Goal: Task Accomplishment & Management: Manage account settings

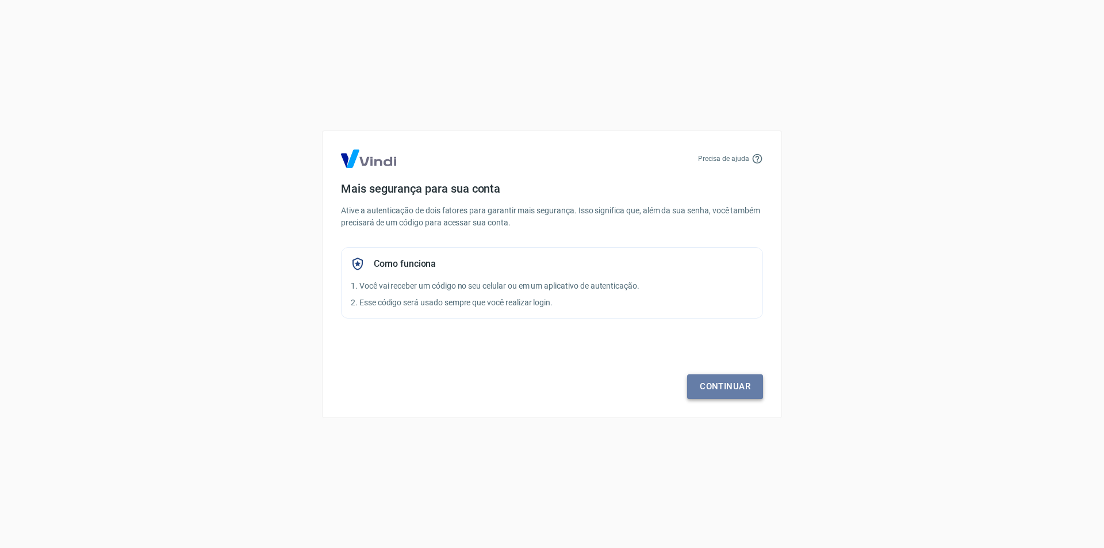
click at [713, 385] on link "Continuar" at bounding box center [725, 386] width 76 height 24
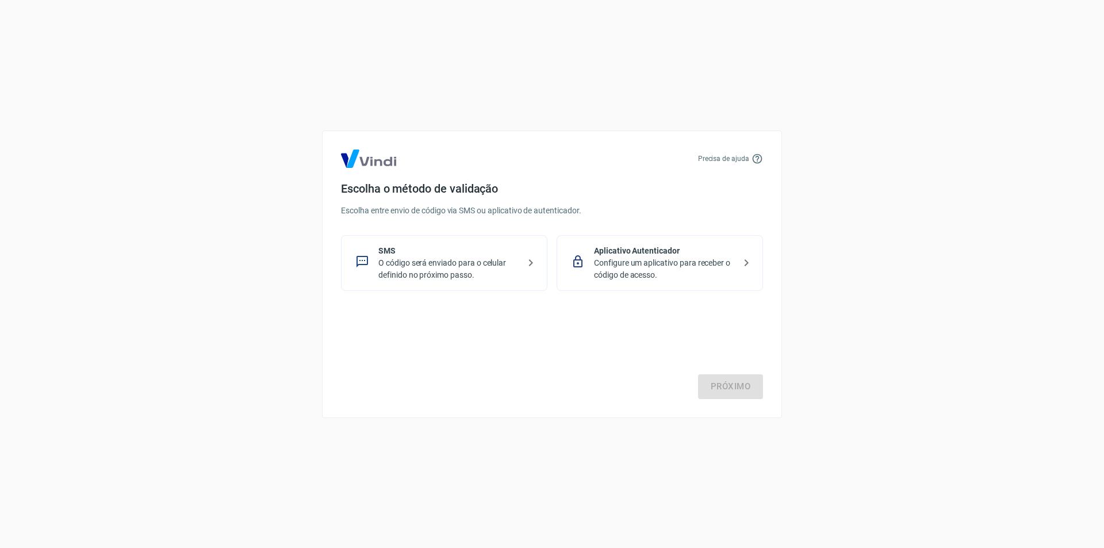
click at [722, 271] on p "Configure um aplicativo para receber o código de acesso." at bounding box center [664, 269] width 141 height 24
click at [732, 379] on link "Próximo" at bounding box center [730, 386] width 65 height 24
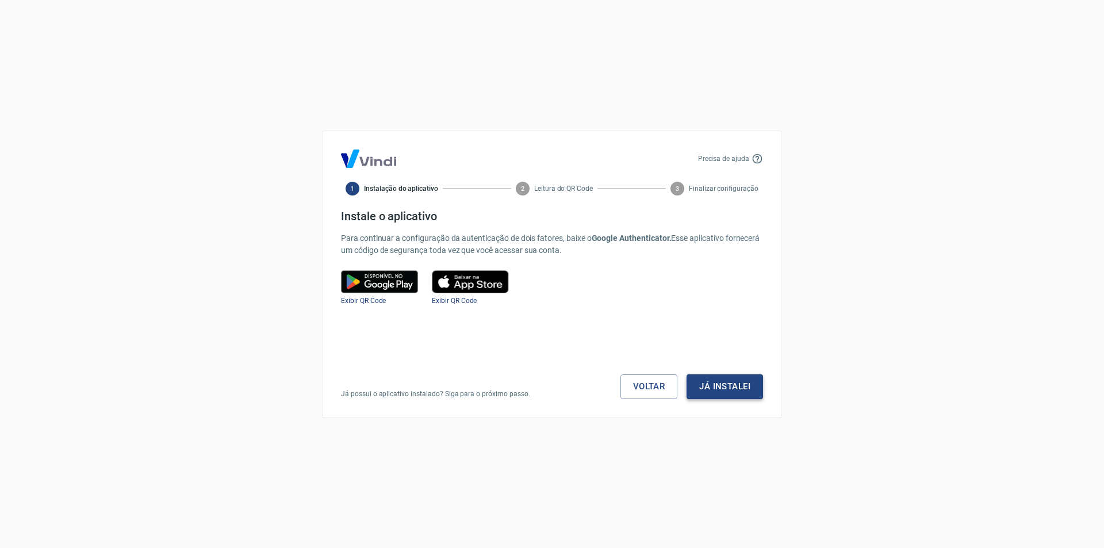
click at [732, 381] on button "Já instalei" at bounding box center [725, 386] width 76 height 24
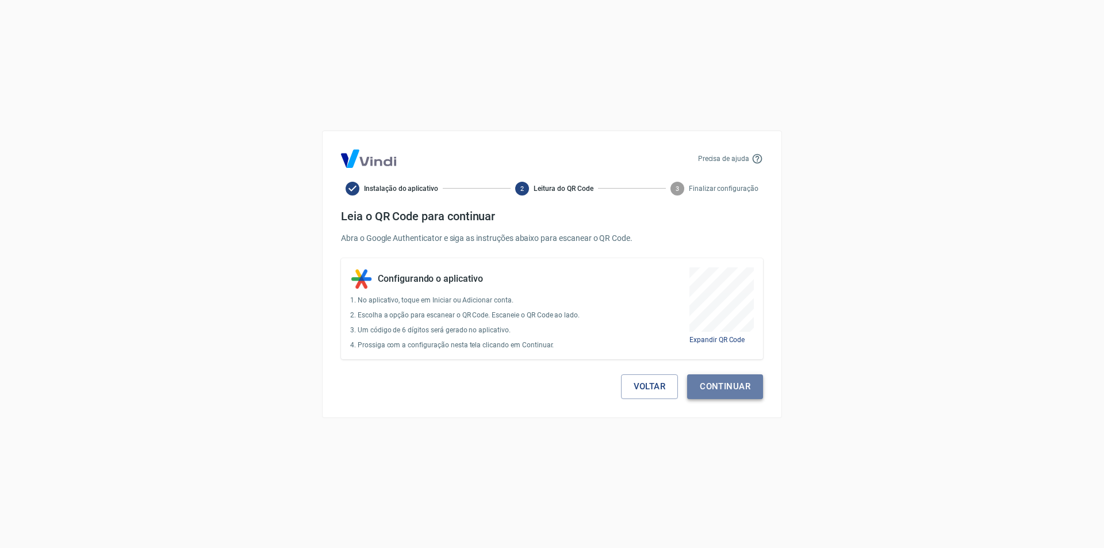
click at [715, 380] on button "Continuar" at bounding box center [725, 386] width 76 height 24
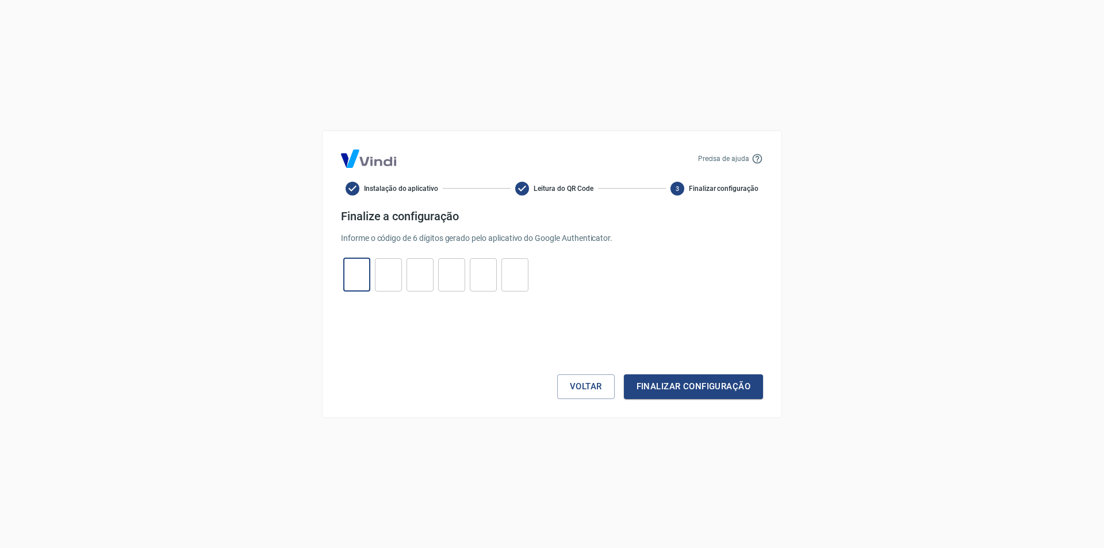
click at [351, 274] on input "tel" at bounding box center [356, 274] width 27 height 25
type input "4"
type input "1"
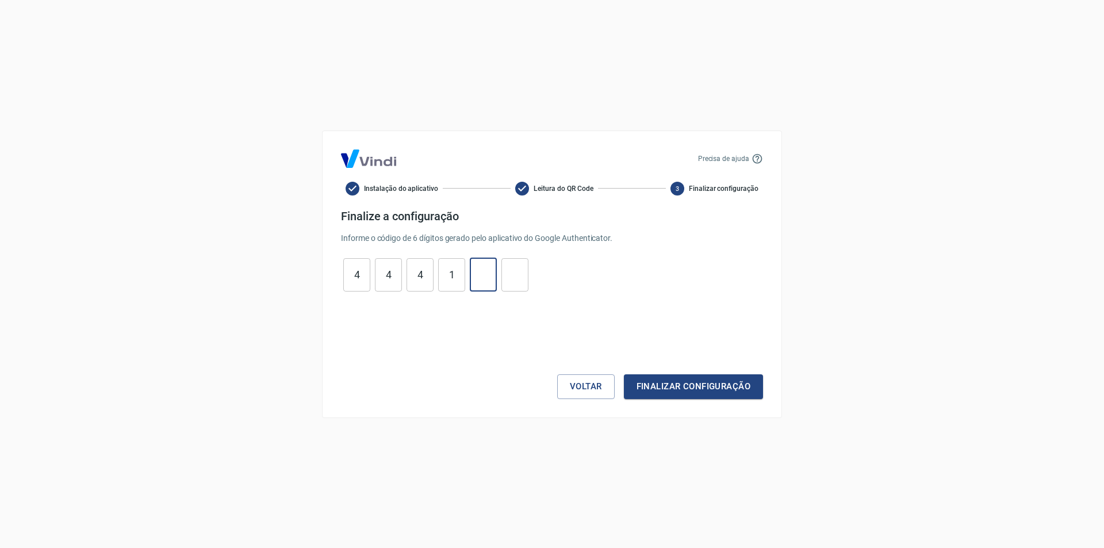
type input "9"
type input "8"
click at [679, 378] on button "Finalizar configuração" at bounding box center [693, 386] width 139 height 24
click at [583, 389] on button "Voltar" at bounding box center [586, 386] width 58 height 24
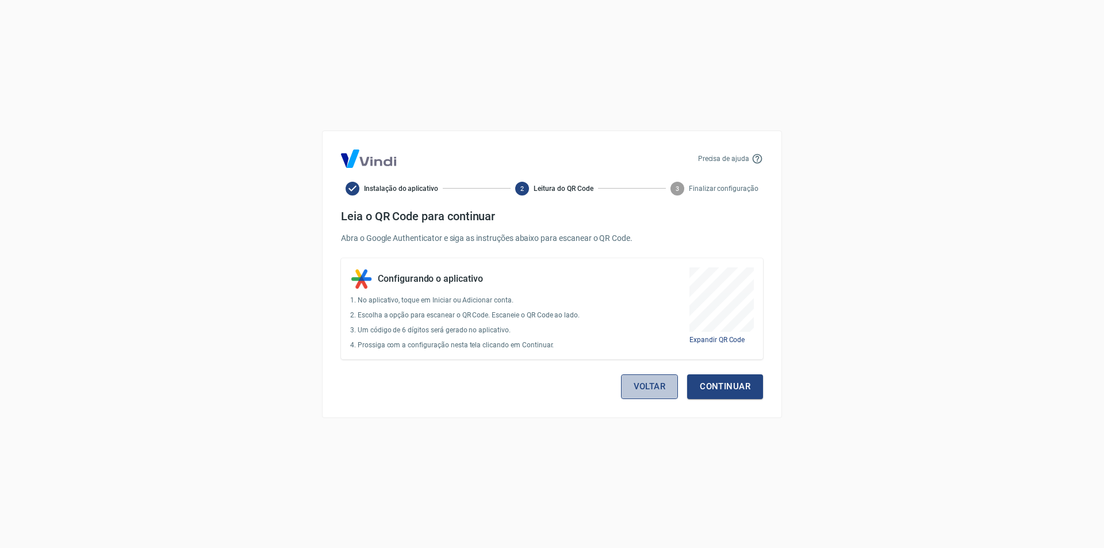
click at [656, 387] on button "Voltar" at bounding box center [650, 386] width 58 height 24
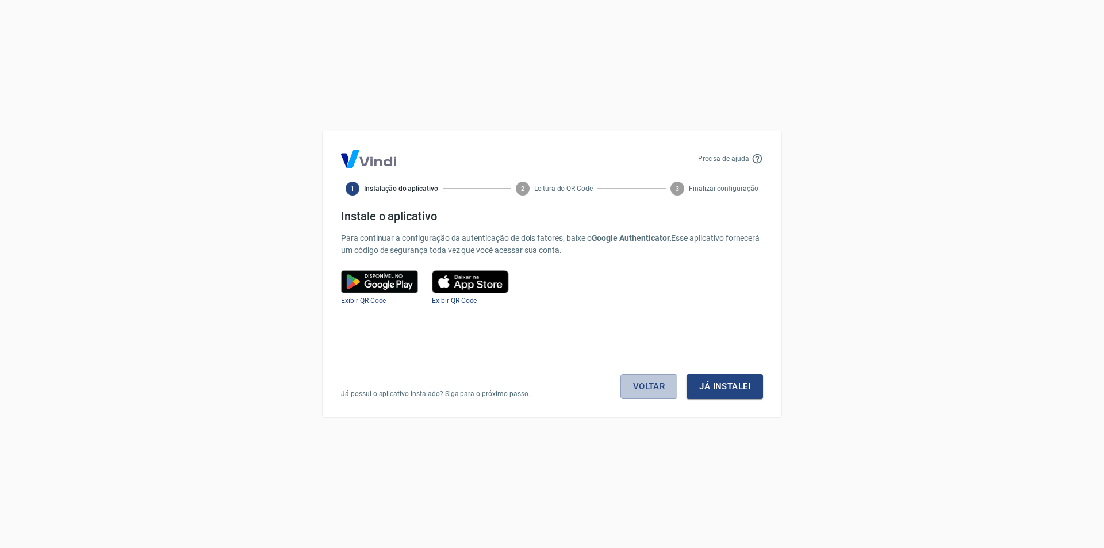
click at [656, 387] on link "Voltar" at bounding box center [650, 386] width 58 height 24
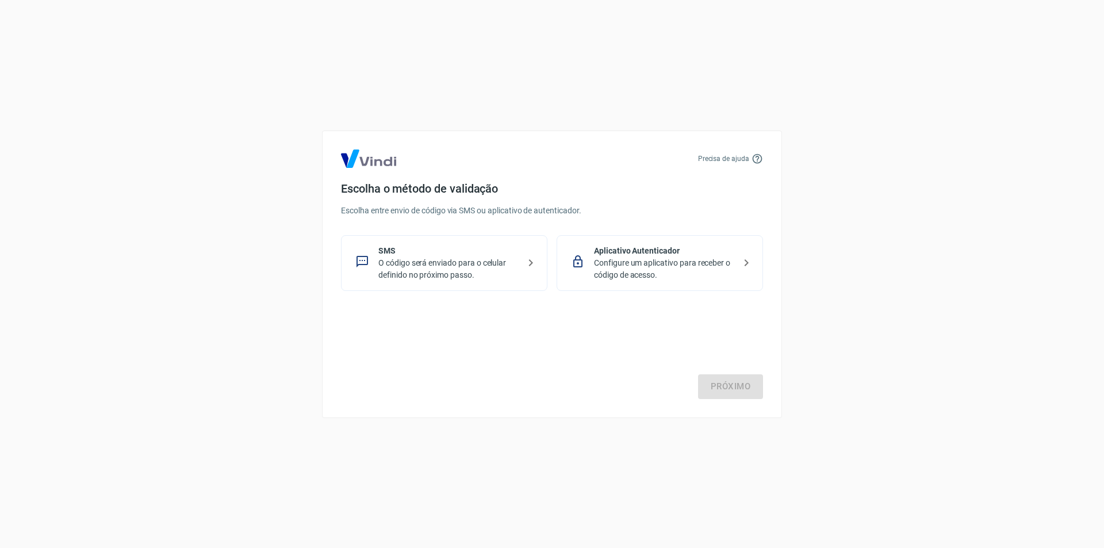
click at [510, 261] on p "O código será enviado para o celular definido no próximo passo." at bounding box center [448, 269] width 141 height 24
click at [716, 247] on p "Aplicativo Autenticador" at bounding box center [664, 251] width 141 height 12
click at [753, 375] on link "Próximo" at bounding box center [730, 386] width 65 height 24
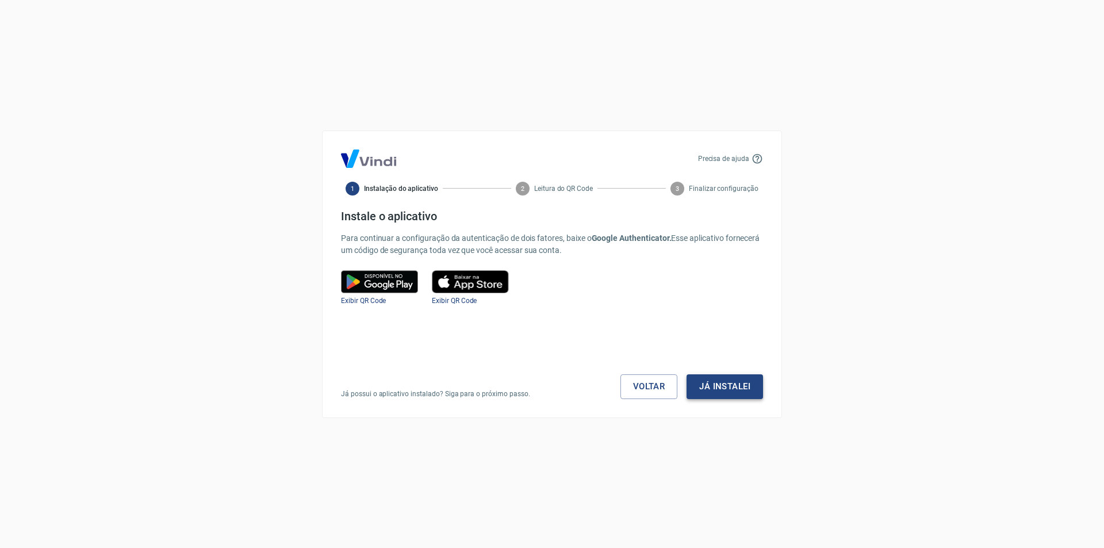
click at [737, 381] on button "Já instalei" at bounding box center [725, 386] width 76 height 24
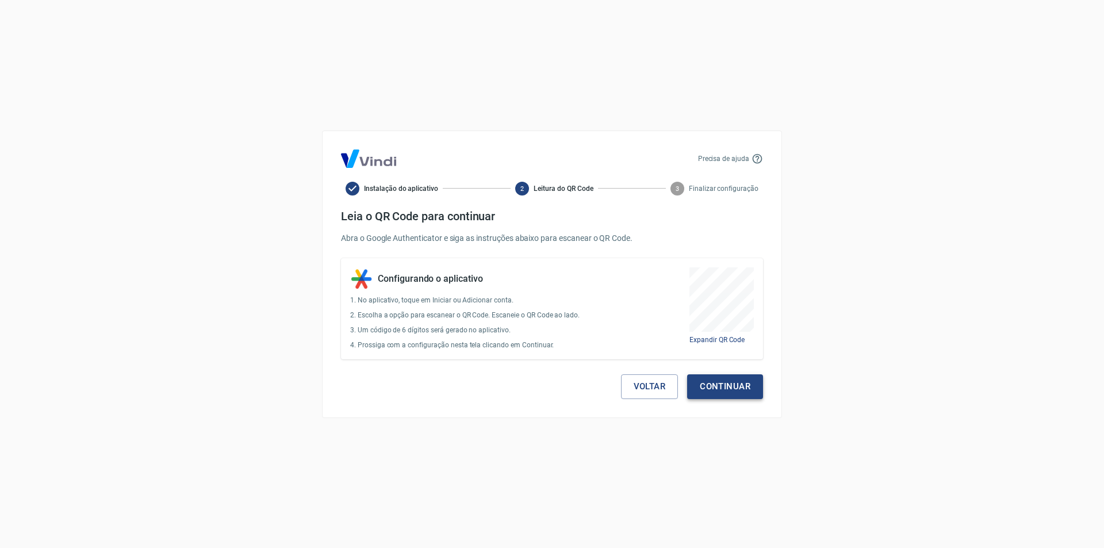
click at [713, 388] on button "Continuar" at bounding box center [725, 386] width 76 height 24
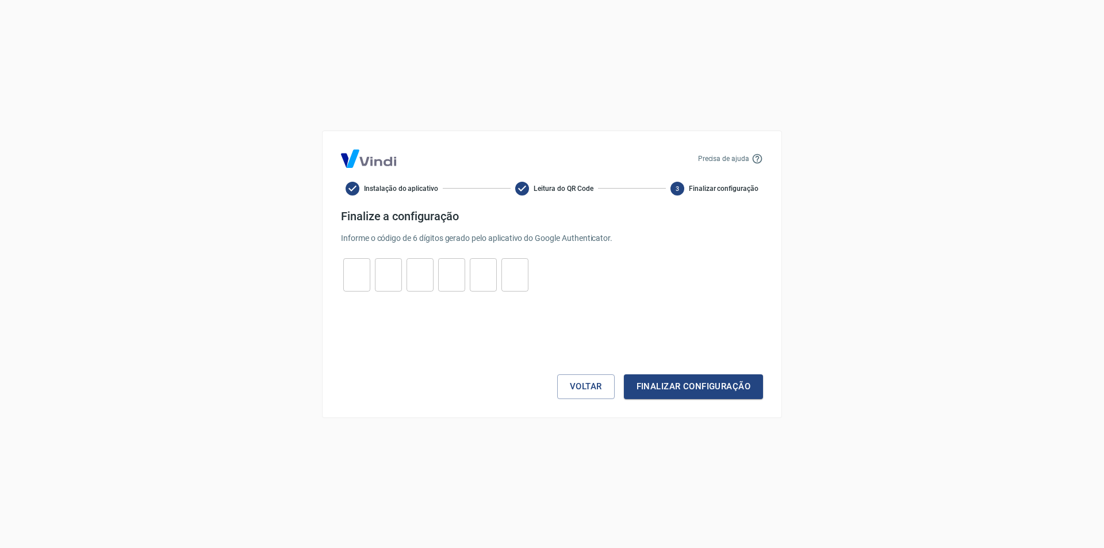
click at [356, 278] on input "tel" at bounding box center [356, 274] width 27 height 25
type input "6"
type input "2"
type input "5"
type input "1"
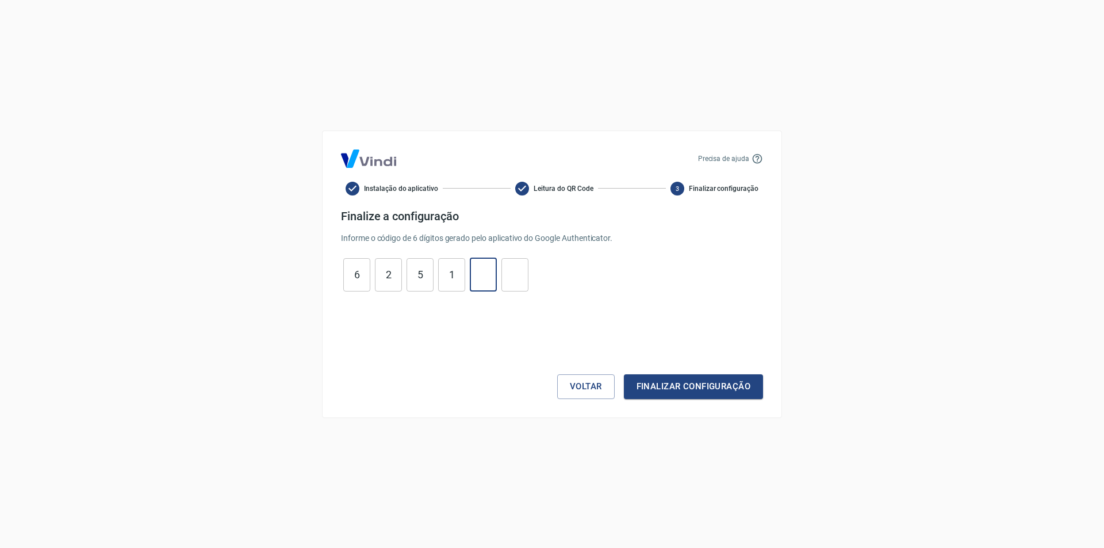
type input "1"
type input "3"
click at [676, 388] on button "Finalizar configuração" at bounding box center [693, 386] width 139 height 24
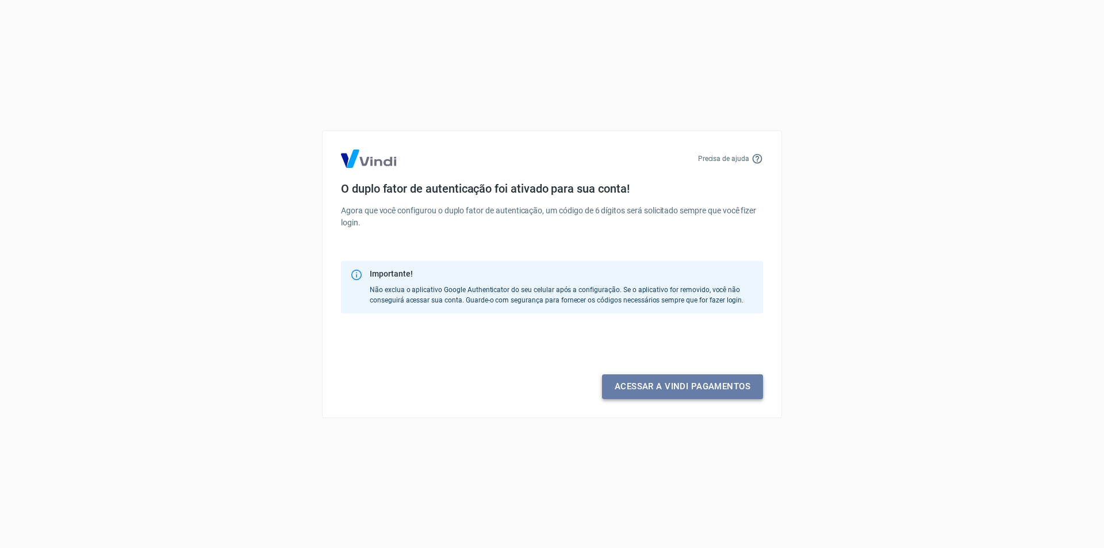
click at [665, 385] on link "Acessar a Vindi pagamentos" at bounding box center [682, 386] width 161 height 24
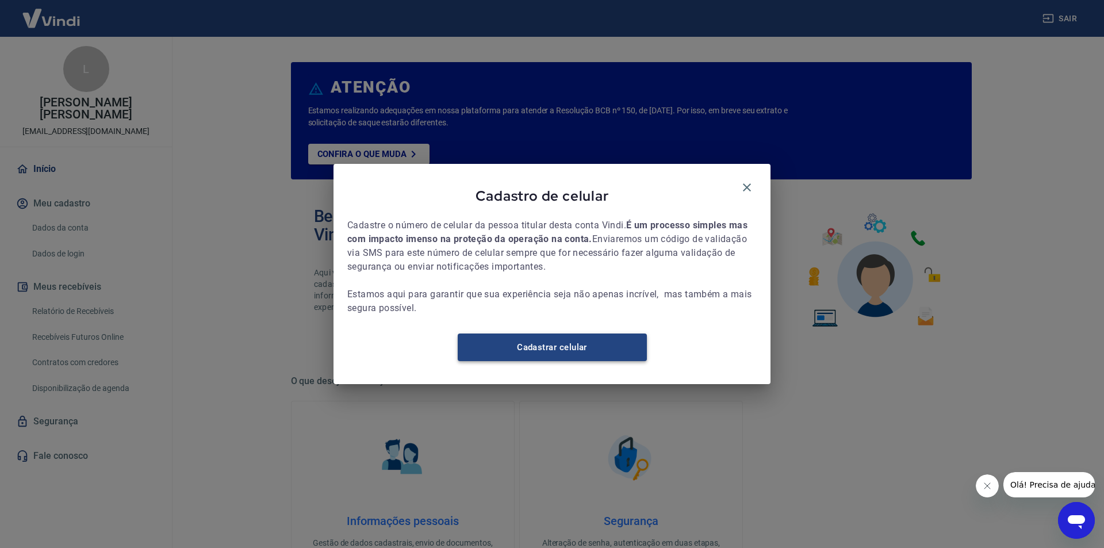
click at [557, 351] on link "Cadastrar celular" at bounding box center [552, 348] width 189 height 28
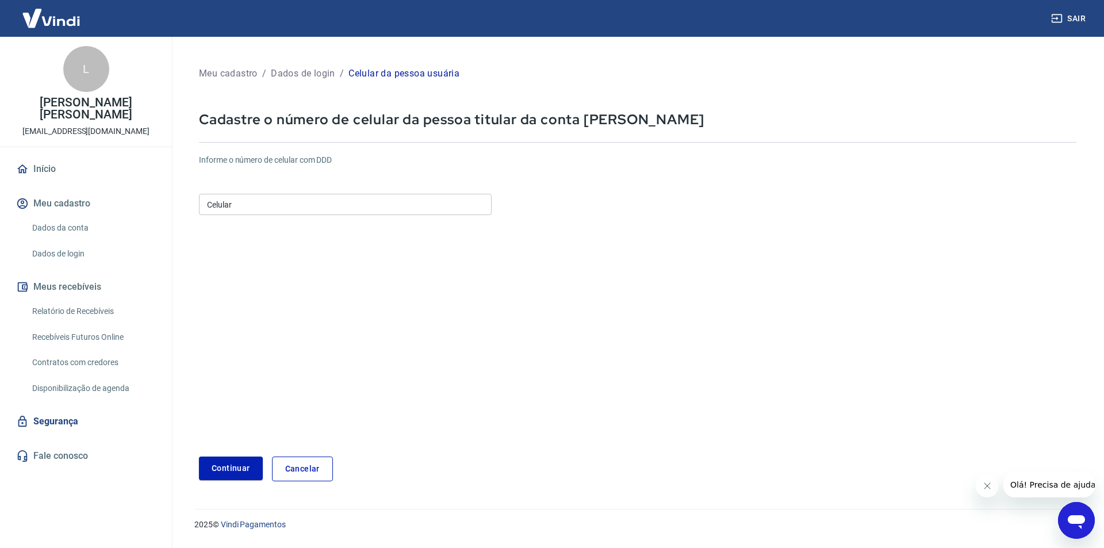
click at [326, 202] on input "Celular" at bounding box center [345, 204] width 293 height 21
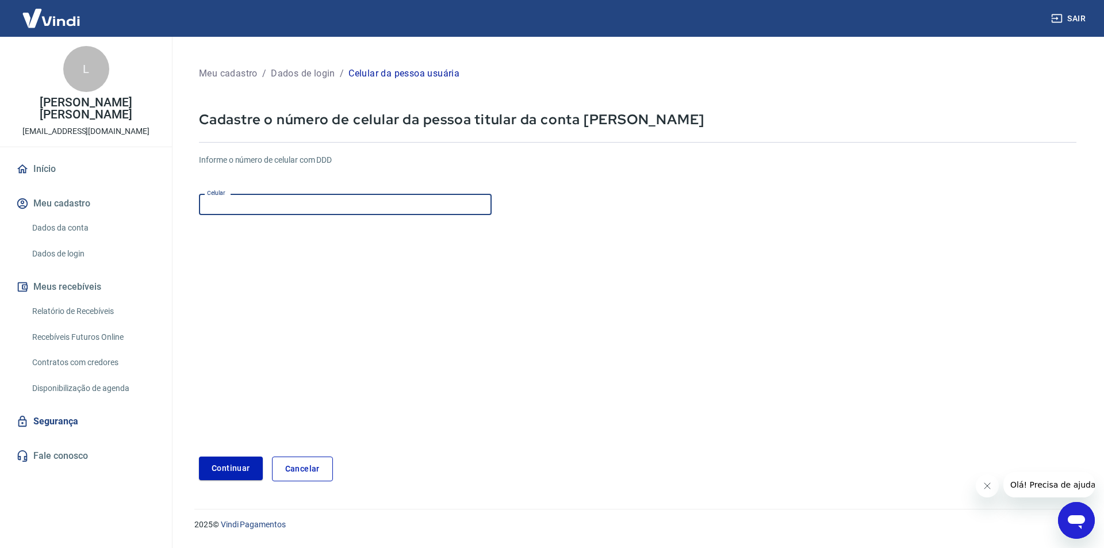
click at [281, 206] on input "Celular" at bounding box center [345, 204] width 293 height 21
type input "(19) 99585-5624"
click at [229, 469] on button "Continuar" at bounding box center [231, 469] width 64 height 24
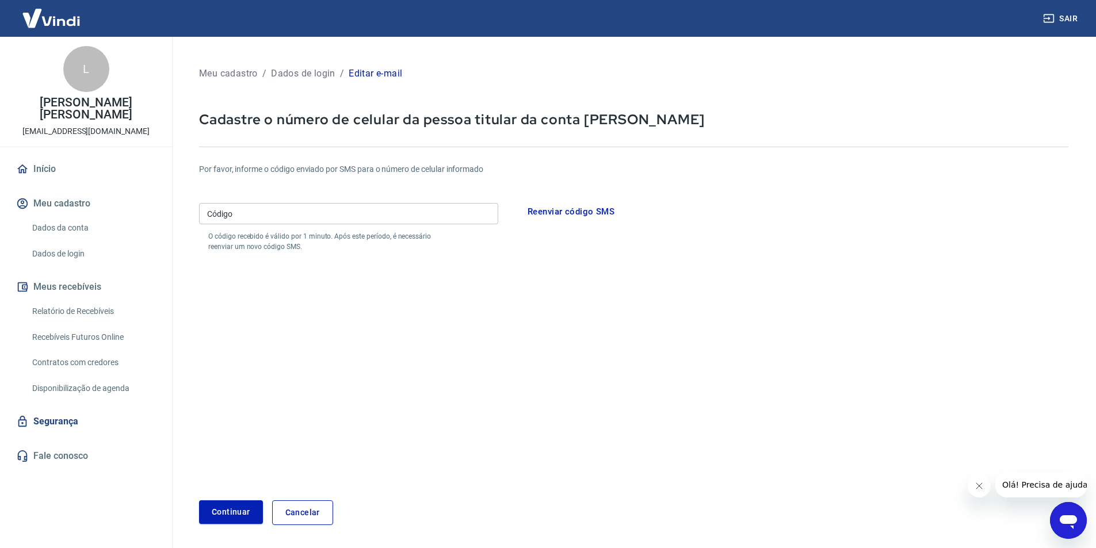
click at [307, 210] on input "Código" at bounding box center [348, 213] width 299 height 21
type input "062106"
click at [228, 504] on button "Continuar" at bounding box center [231, 512] width 64 height 24
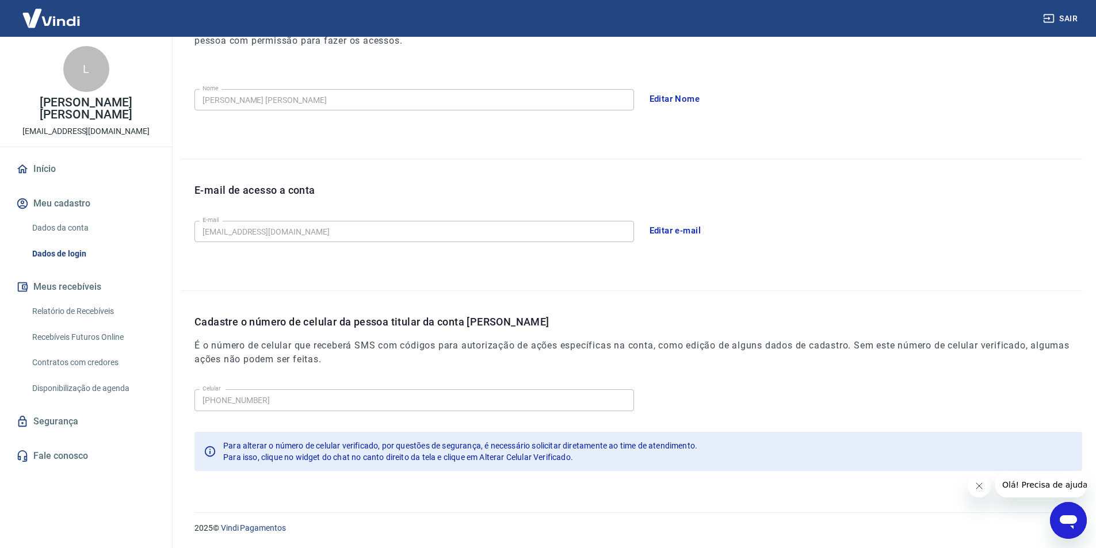
scroll to position [131, 0]
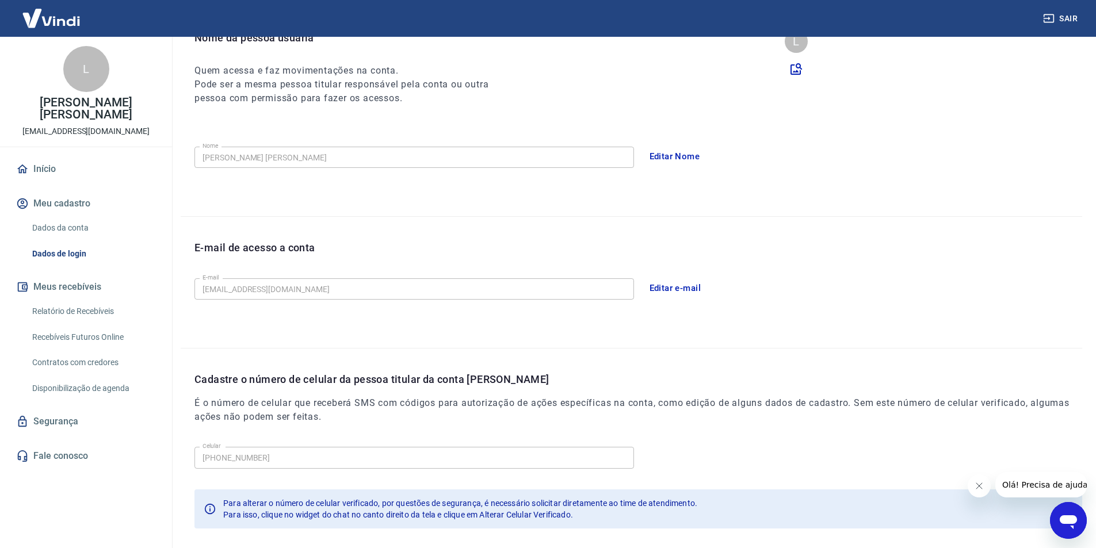
click at [63, 156] on link "Início" at bounding box center [86, 168] width 144 height 25
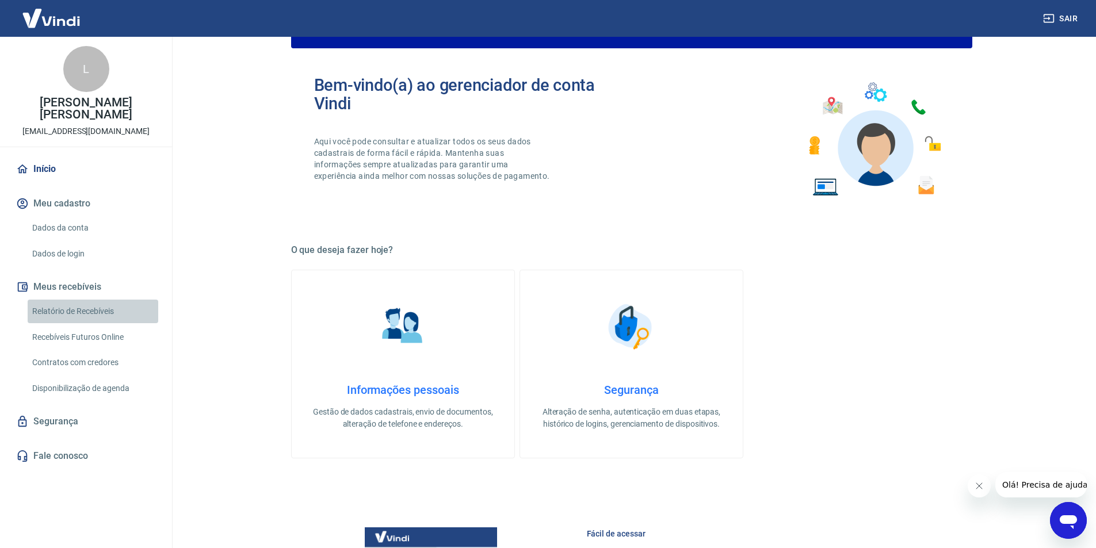
click at [90, 300] on link "Relatório de Recebíveis" at bounding box center [93, 312] width 131 height 24
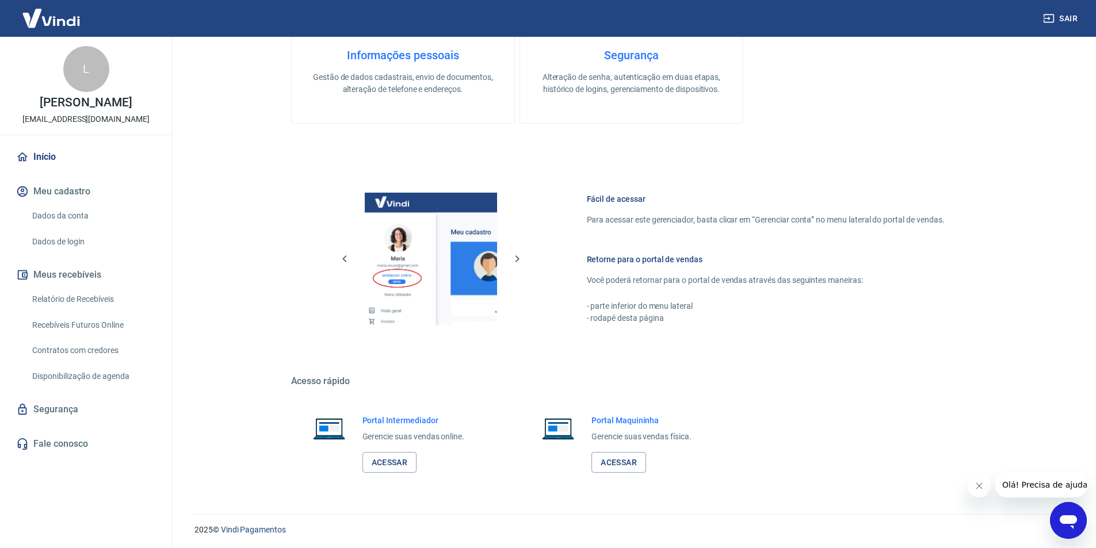
scroll to position [468, 0]
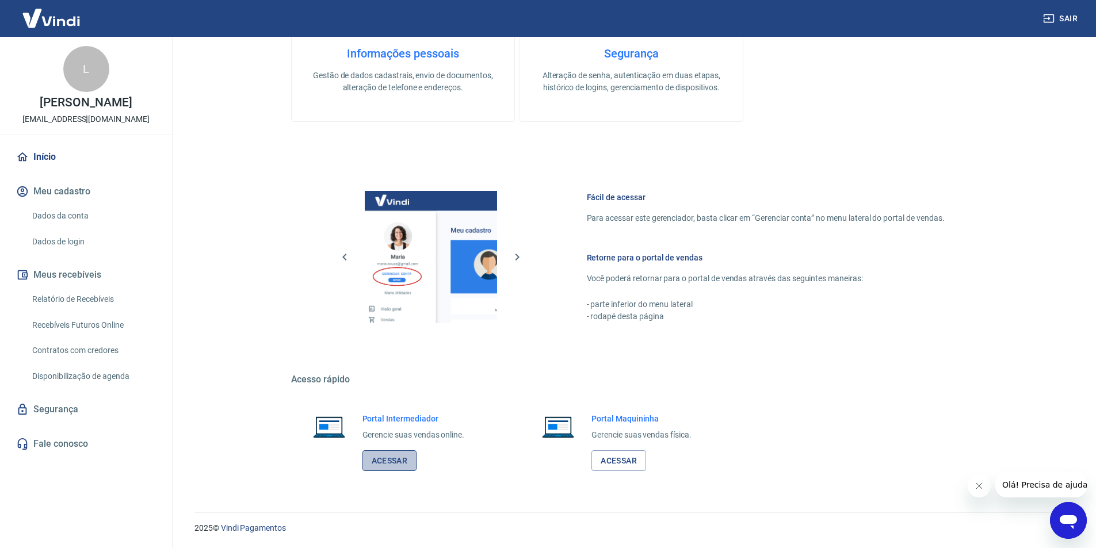
click at [388, 459] on link "Acessar" at bounding box center [389, 460] width 55 height 21
click at [380, 459] on link "Acessar" at bounding box center [389, 460] width 55 height 21
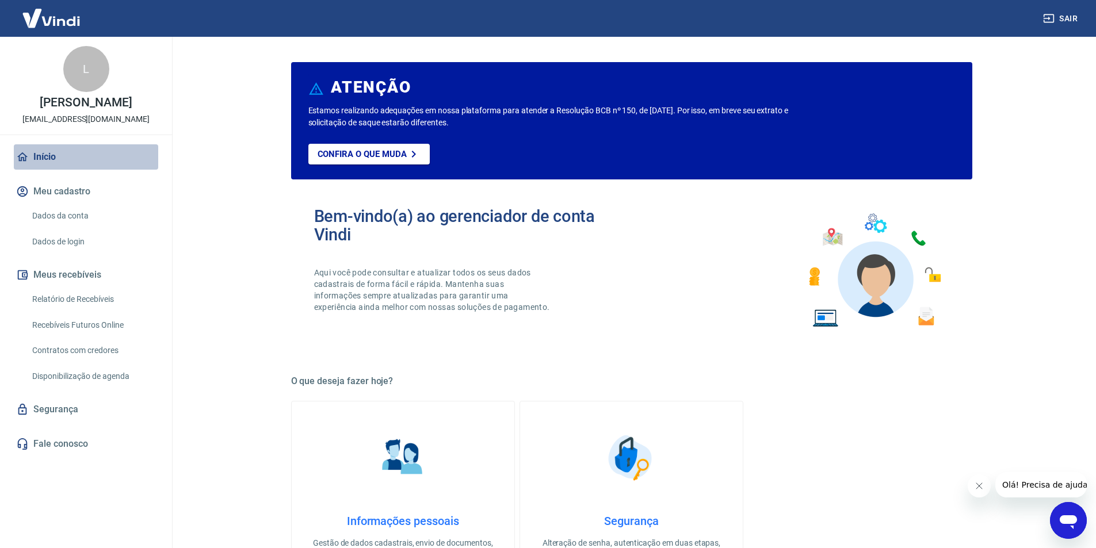
click at [54, 152] on link "Início" at bounding box center [86, 156] width 144 height 25
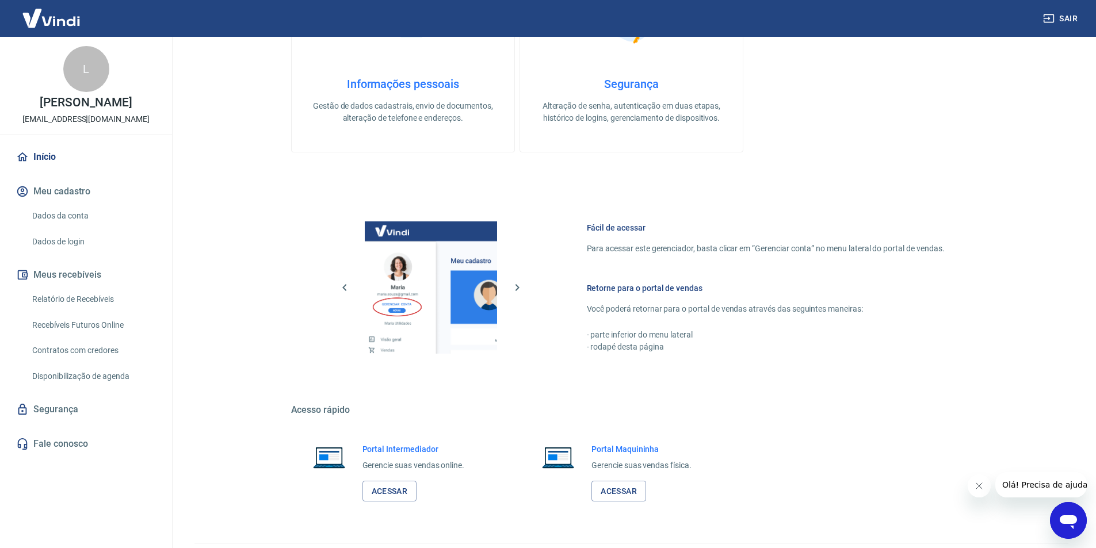
scroll to position [468, 0]
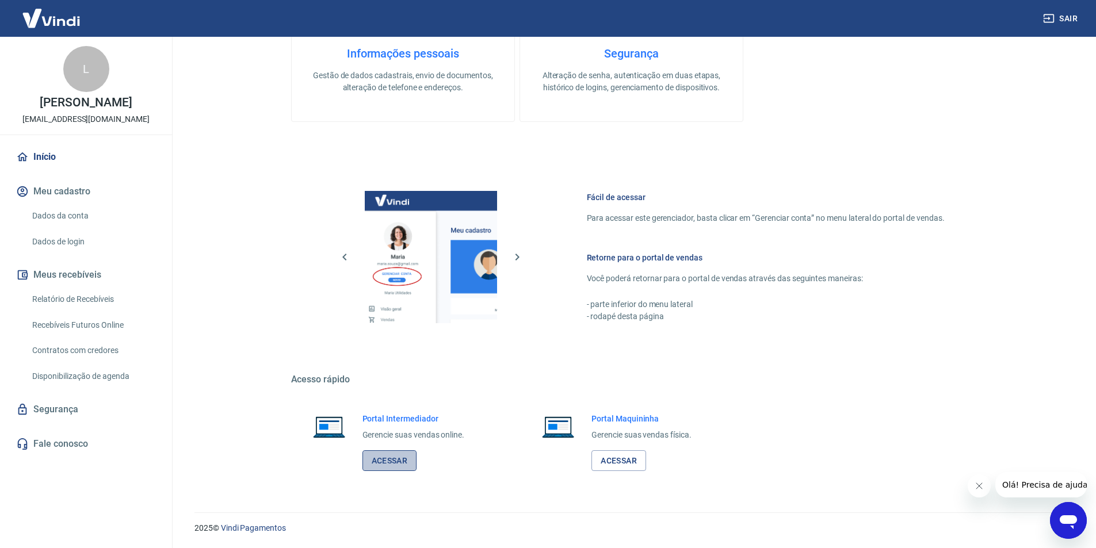
click at [386, 458] on link "Acessar" at bounding box center [389, 460] width 55 height 21
